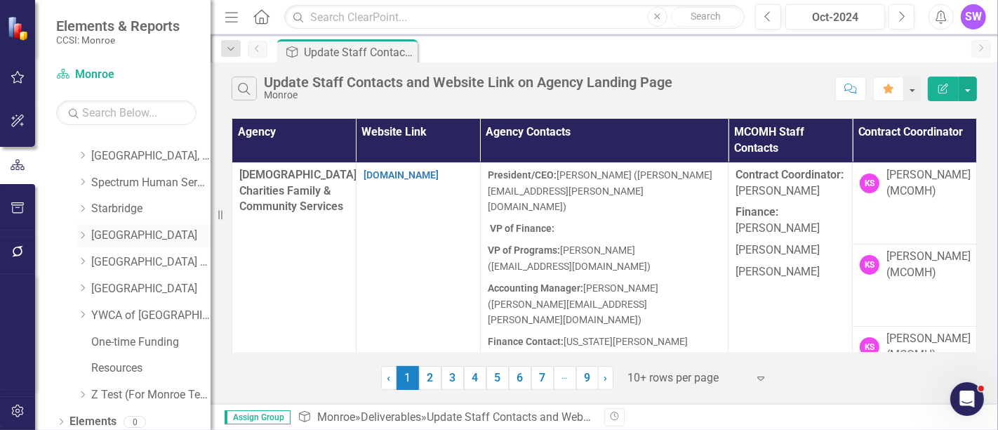
scroll to position [848, 0]
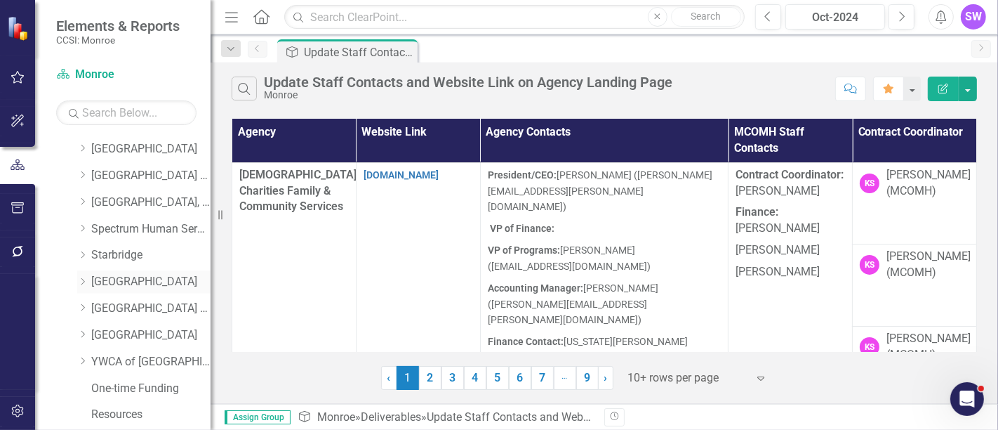
click at [100, 281] on link "[GEOGRAPHIC_DATA]" at bounding box center [150, 282] width 119 height 16
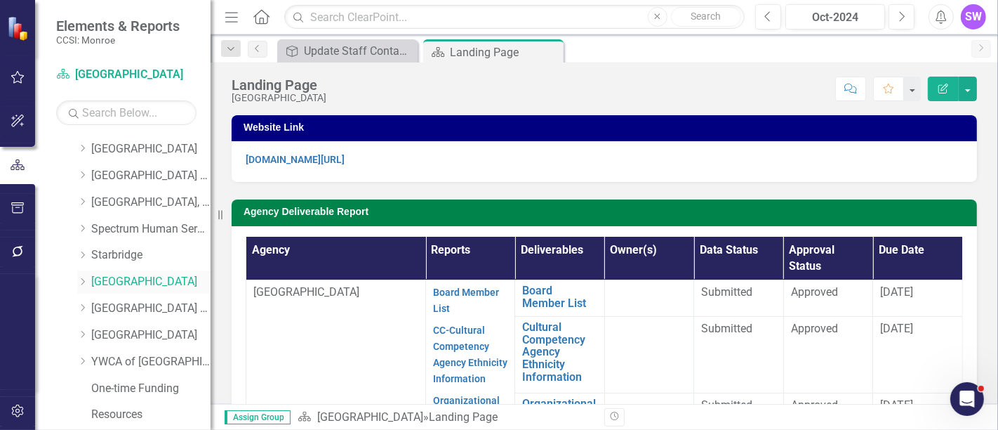
click at [121, 281] on link "[GEOGRAPHIC_DATA]" at bounding box center [150, 282] width 119 height 16
drag, startPoint x: 81, startPoint y: 282, endPoint x: 60, endPoint y: 271, distance: 24.5
click at [80, 280] on icon "Dropdown" at bounding box center [82, 281] width 11 height 8
click at [868, 13] on div "Oct-2024" at bounding box center [835, 17] width 90 height 17
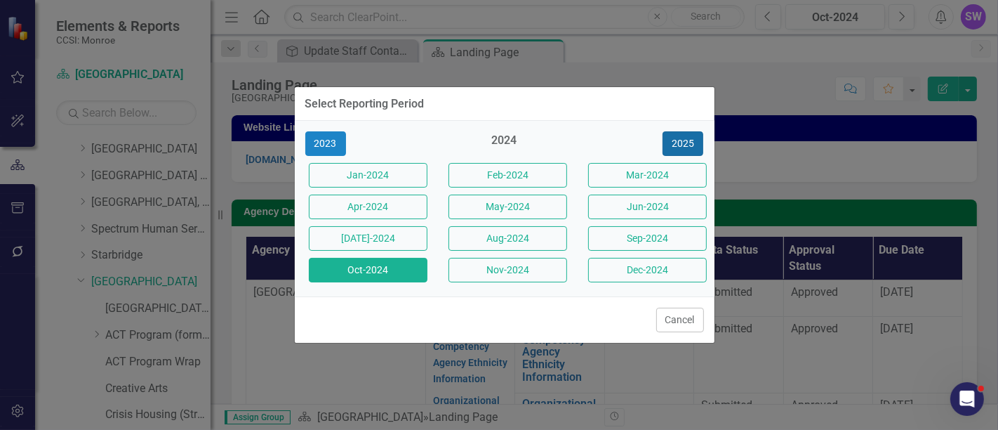
click at [683, 140] on button "2025" at bounding box center [683, 143] width 41 height 25
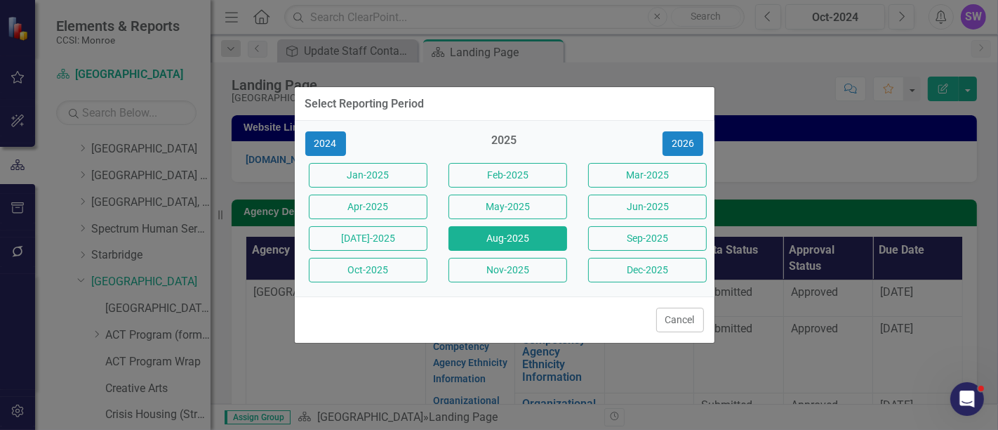
click at [538, 246] on button "Aug-2025" at bounding box center [508, 238] width 119 height 25
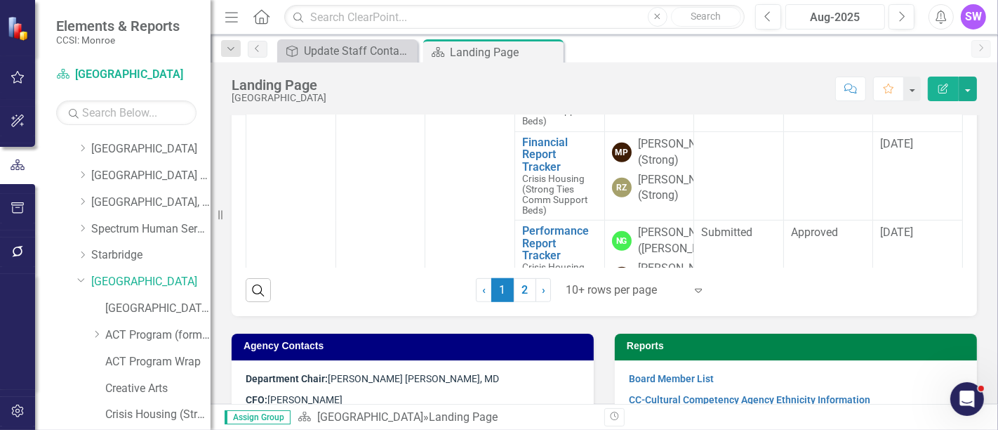
scroll to position [575, 0]
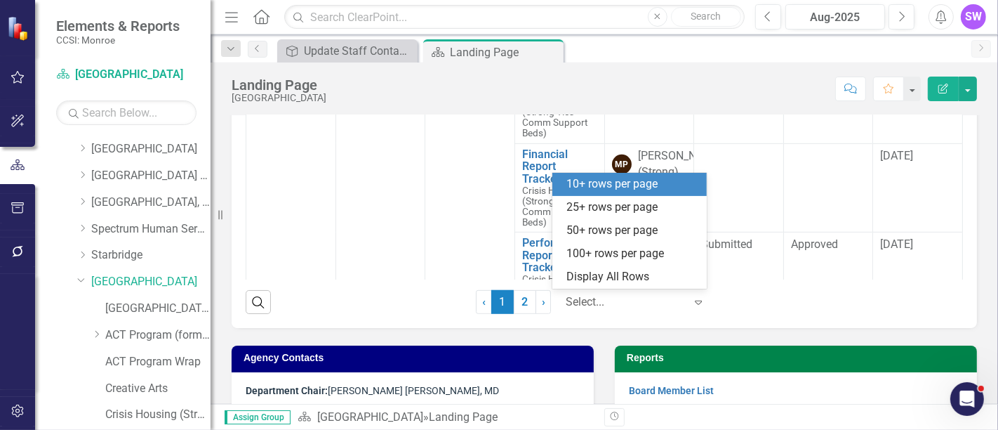
click at [604, 298] on div at bounding box center [625, 302] width 119 height 19
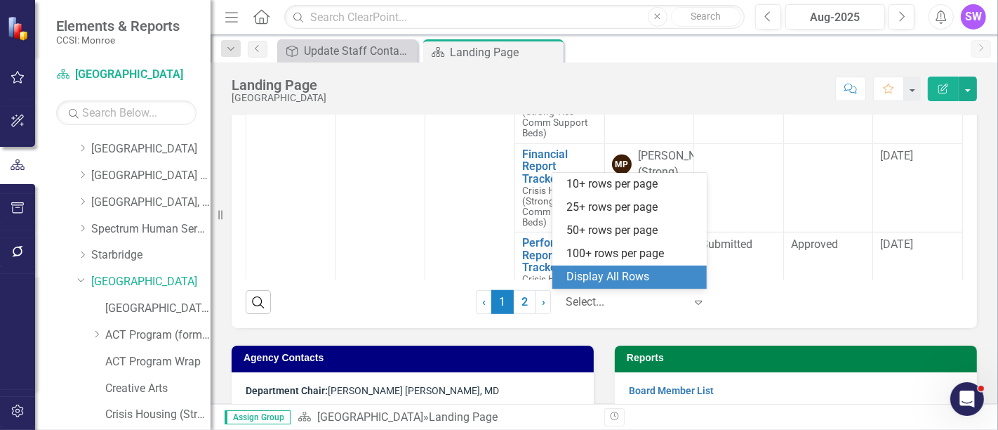
click at [620, 281] on div "Display All Rows" at bounding box center [632, 277] width 132 height 16
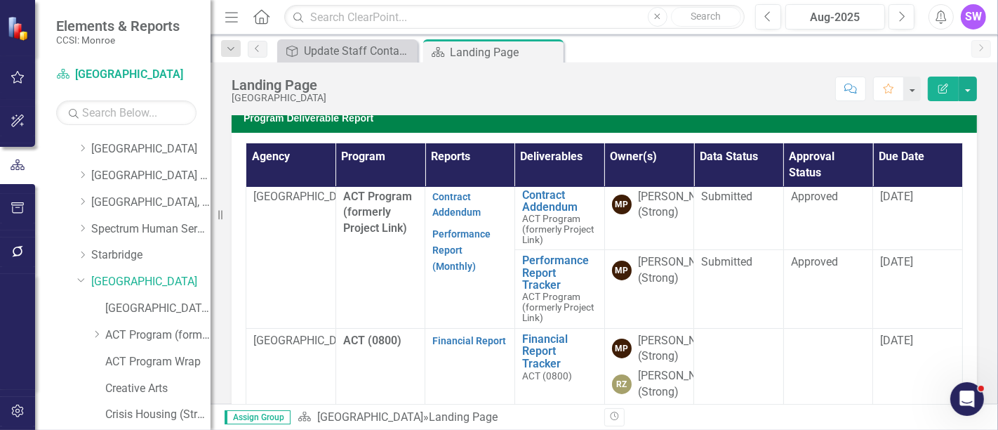
scroll to position [0, 0]
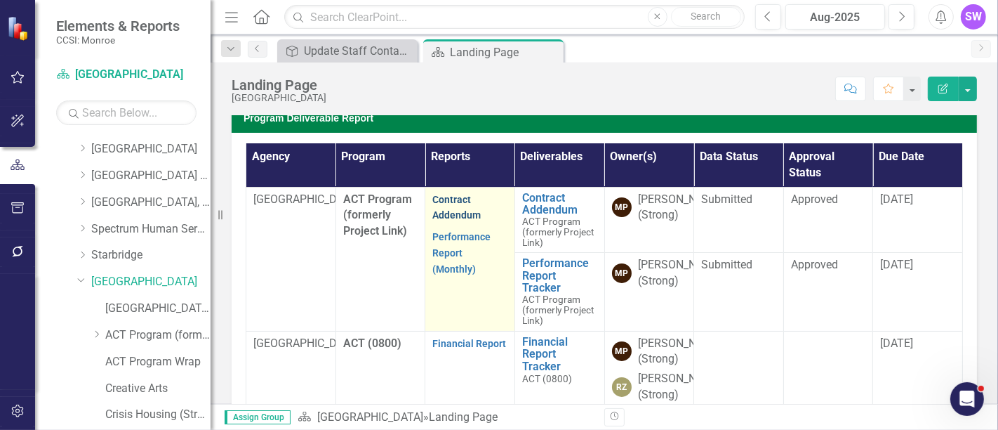
click at [450, 195] on link "Contract Addendum" at bounding box center [456, 207] width 48 height 27
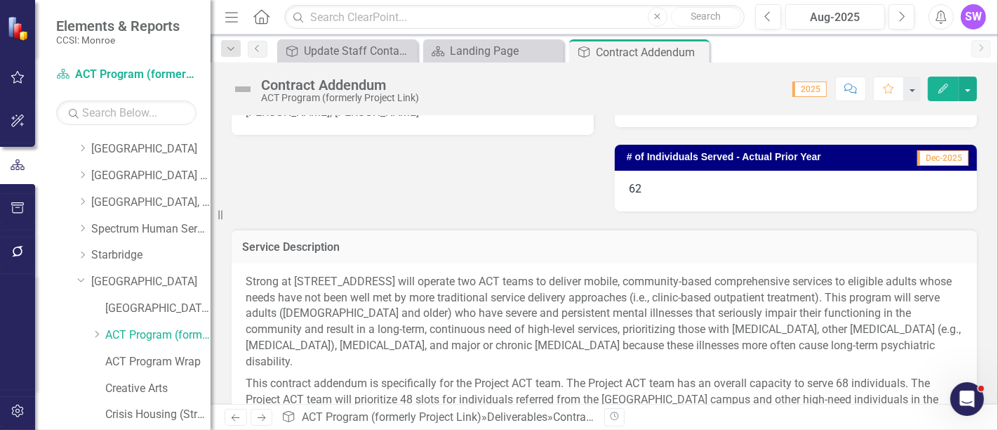
scroll to position [420, 0]
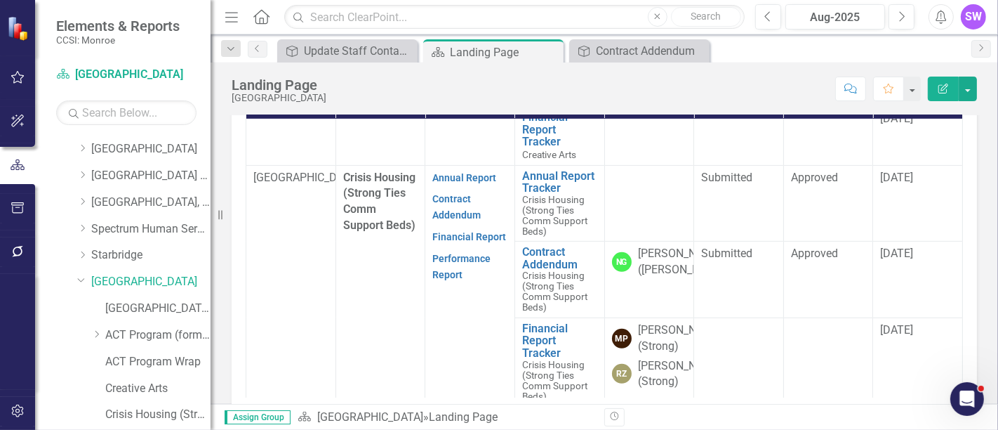
scroll to position [486, 0]
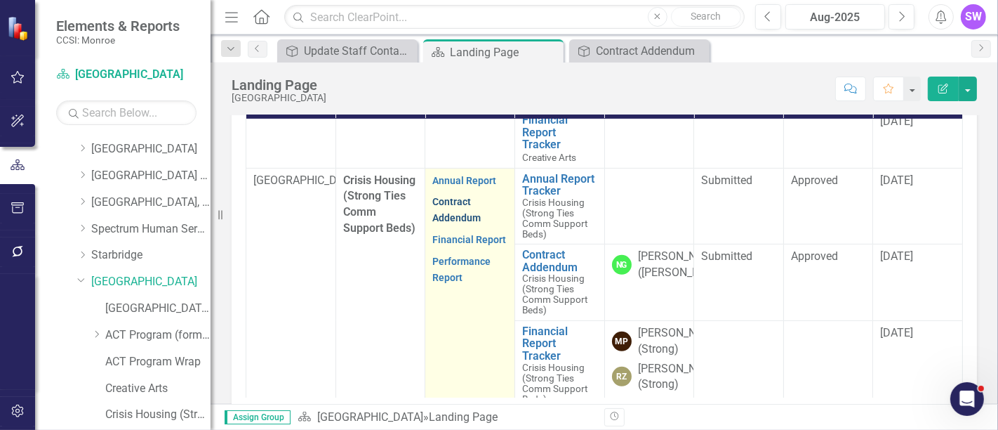
click at [455, 223] on link "Contract Addendum" at bounding box center [456, 209] width 48 height 27
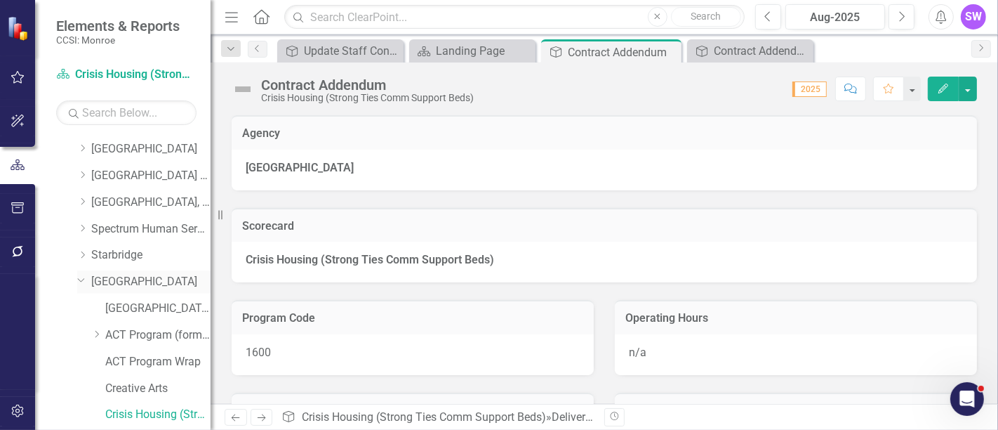
click at [139, 286] on link "[GEOGRAPHIC_DATA]" at bounding box center [150, 282] width 119 height 16
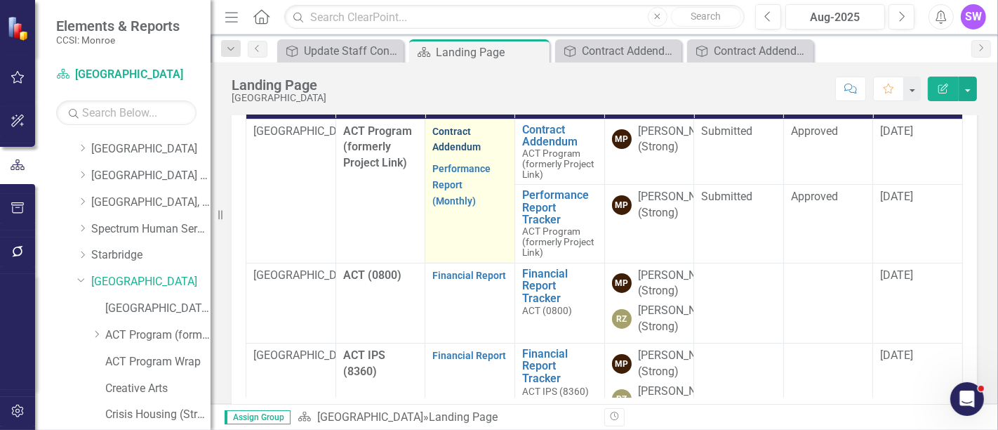
click at [449, 132] on link "Contract Addendum" at bounding box center [456, 139] width 48 height 27
